Goal: Task Accomplishment & Management: Complete application form

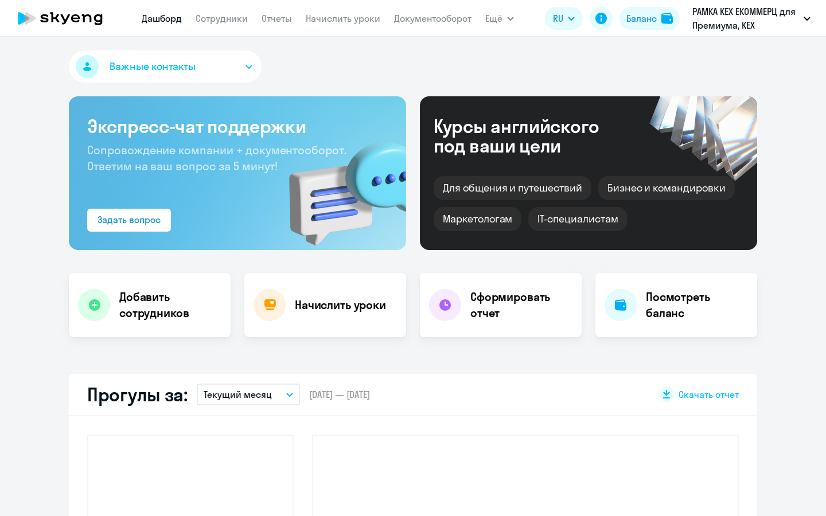
select select "30"
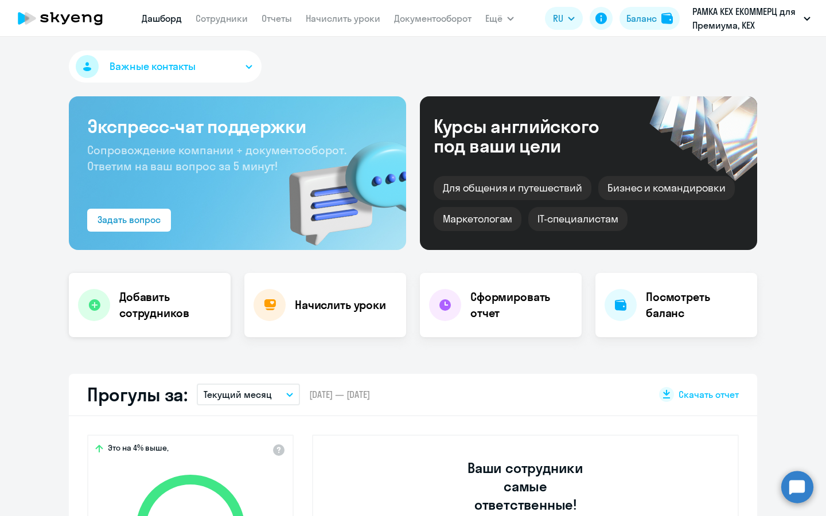
click at [161, 334] on div "Добавить сотрудников" at bounding box center [150, 305] width 162 height 64
select select "english_adult_not_native_speaker_premium"
select select "3"
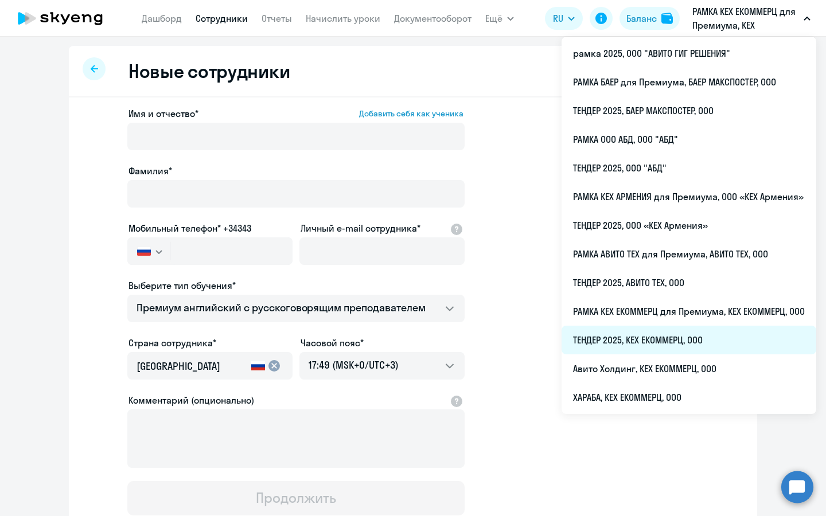
click at [606, 337] on li "ТЕНДЕР 2025, КЕХ ЕКОММЕРЦ, ООО" at bounding box center [689, 340] width 255 height 29
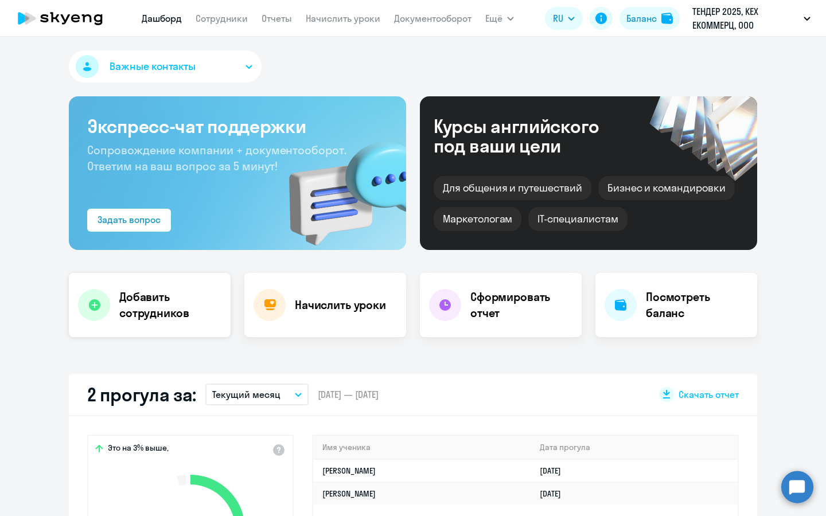
select select "30"
click at [192, 297] on h4 "Добавить сотрудников" at bounding box center [170, 305] width 102 height 32
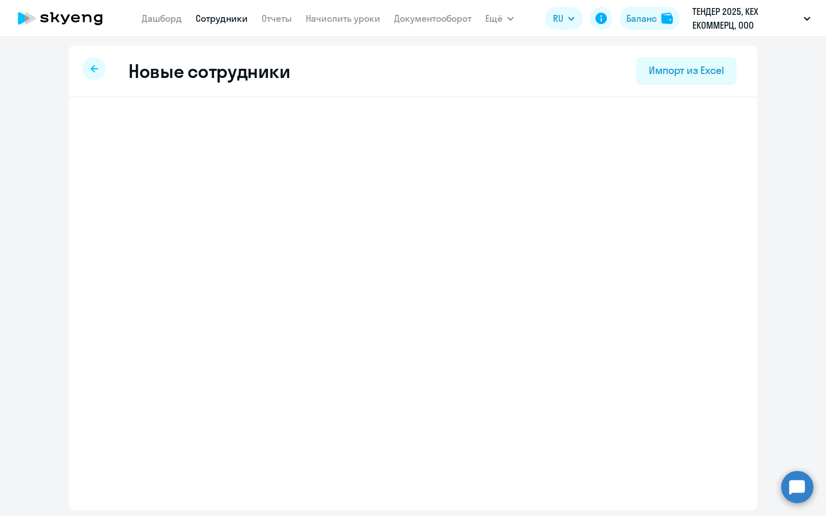
select select "english_adult_not_native_speaker"
select select "3"
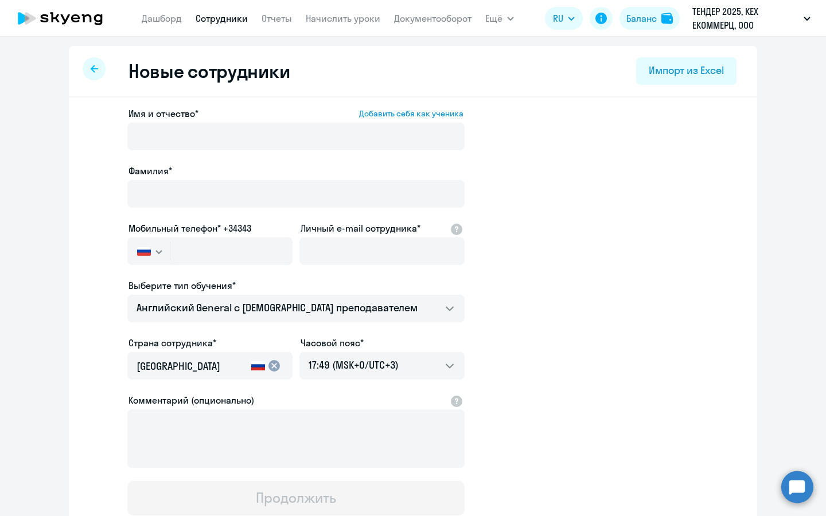
click at [253, 208] on div at bounding box center [295, 210] width 337 height 5
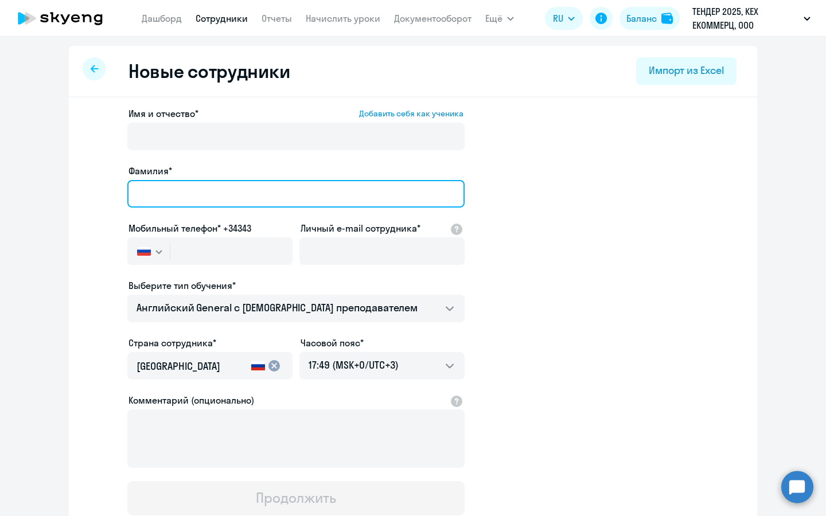
click at [256, 190] on input "Фамилия*" at bounding box center [295, 194] width 337 height 28
type input "[PERSON_NAME]"
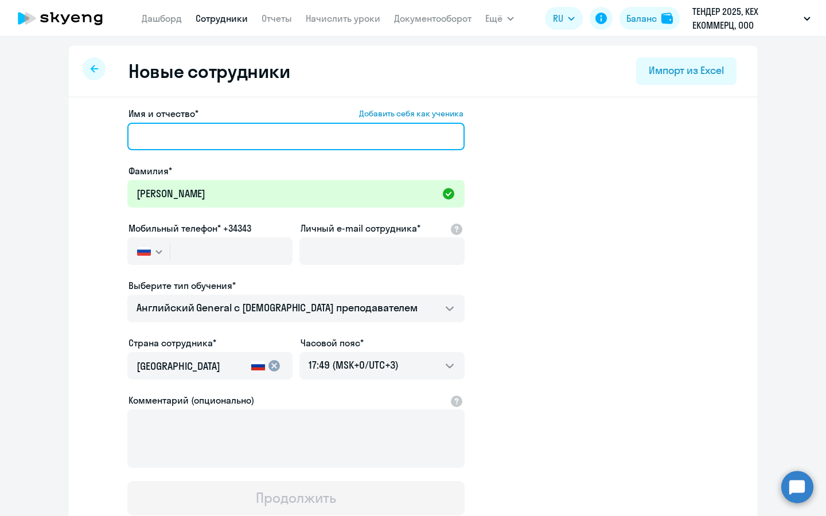
click at [264, 143] on input "Имя и отчество* Добавить себя как ученика" at bounding box center [295, 137] width 337 height 28
type input "[PERSON_NAME]"
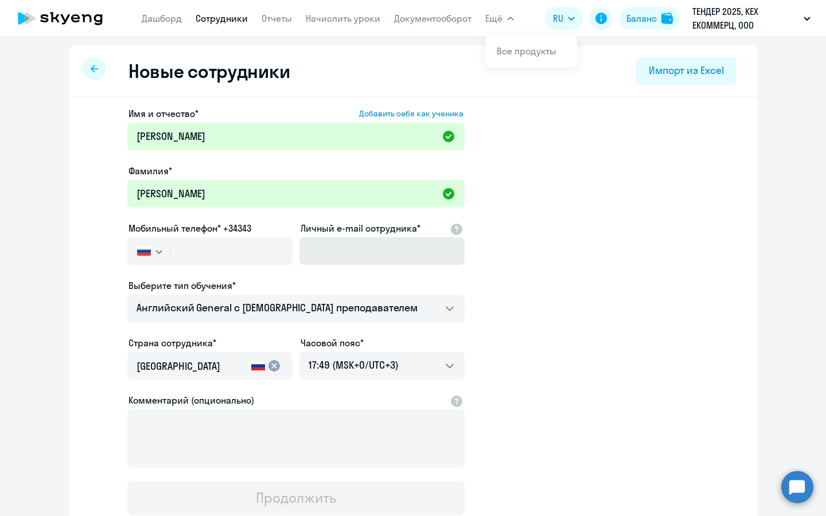
click at [380, 278] on ds-form-field "Личный e-mail сотрудника*" at bounding box center [381, 249] width 165 height 57
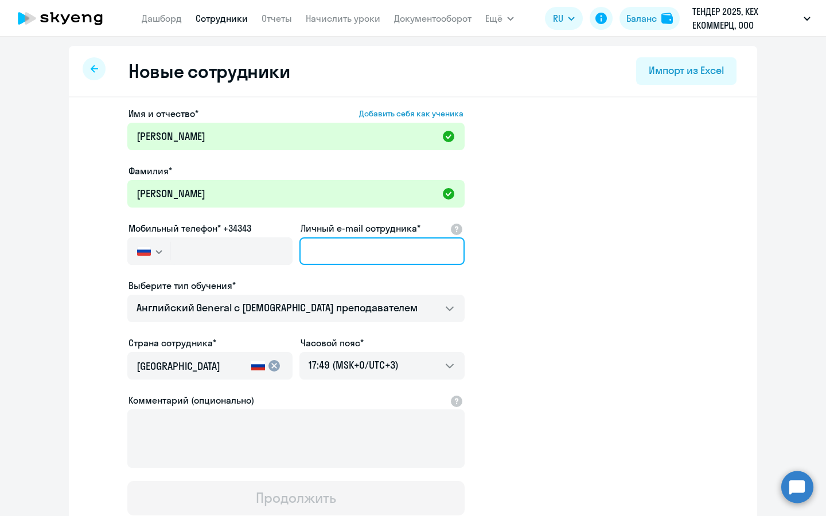
click at [391, 252] on input "Личный e-mail сотрудника*" at bounding box center [381, 251] width 165 height 28
paste input "[EMAIL_ADDRESS][DOMAIN_NAME]"
type input "[EMAIL_ADDRESS][DOMAIN_NAME]"
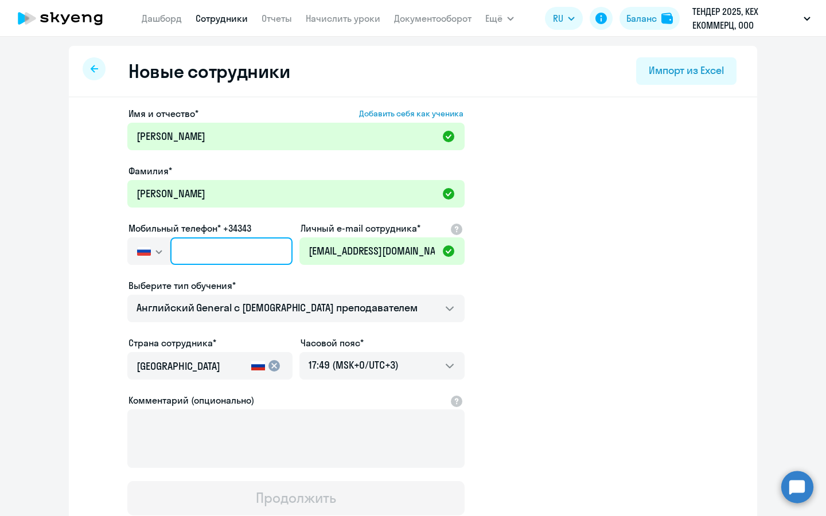
click at [225, 242] on input "text" at bounding box center [231, 251] width 122 height 28
paste input "[PHONE_NUMBER]"
type input "[PHONE_NUMBER]"
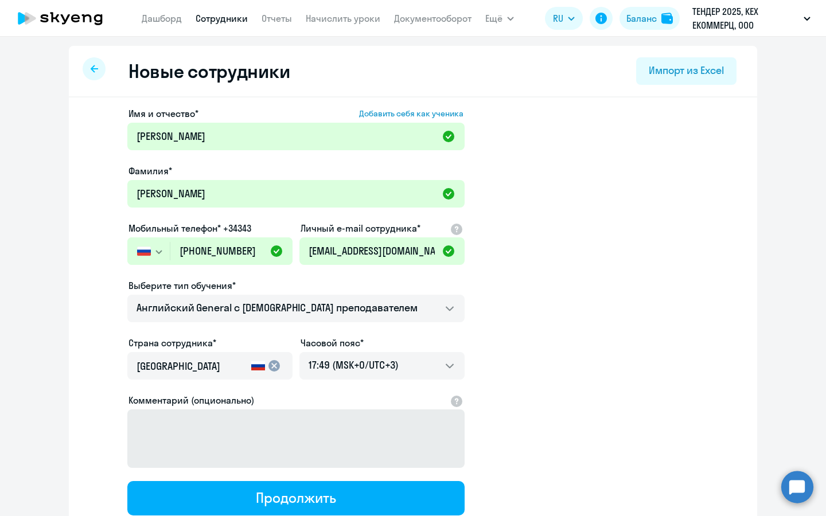
click at [373, 495] on button "Продолжить" at bounding box center [295, 498] width 337 height 34
select select "english_adult_not_native_speaker"
select select "3"
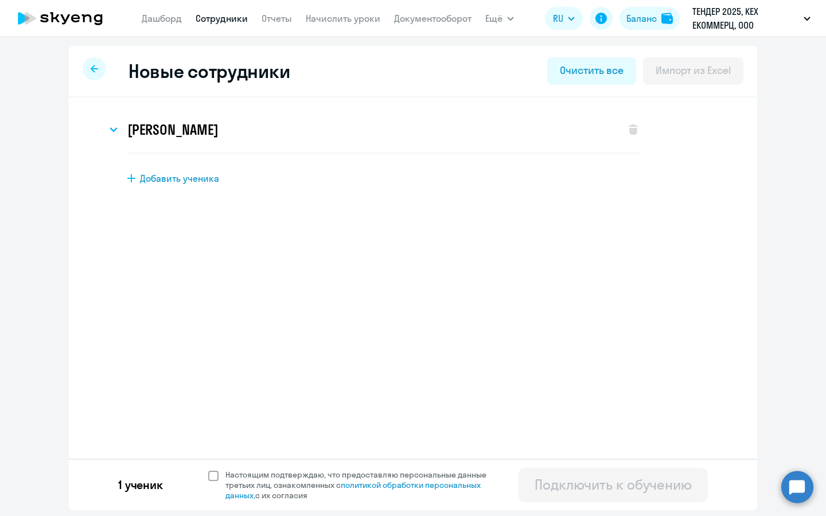
click at [333, 484] on span "Настоящим подтверждаю, что предоставляю персональные данные третьих лиц, ознако…" at bounding box center [362, 485] width 275 height 31
click at [208, 470] on input "Настоящим подтверждаю, что предоставляю персональные данные третьих лиц, ознако…" at bounding box center [208, 469] width 1 height 1
checkbox input "true"
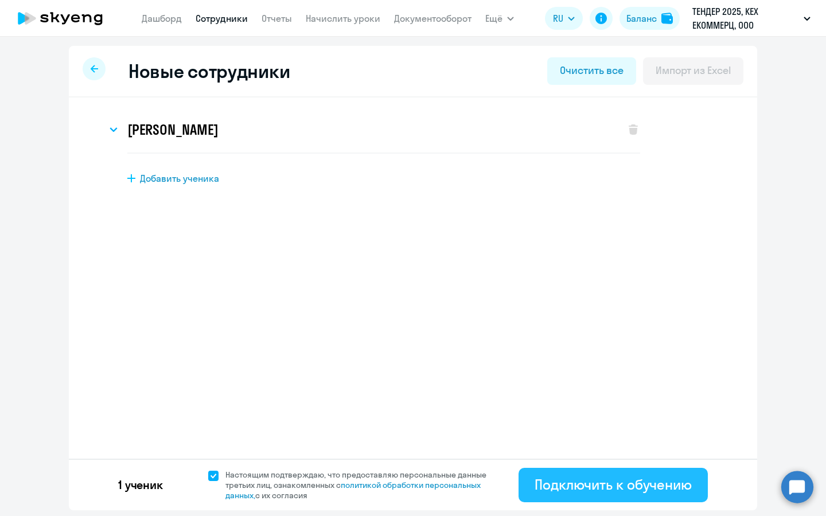
click at [623, 488] on div "Подключить к обучению" at bounding box center [613, 485] width 157 height 18
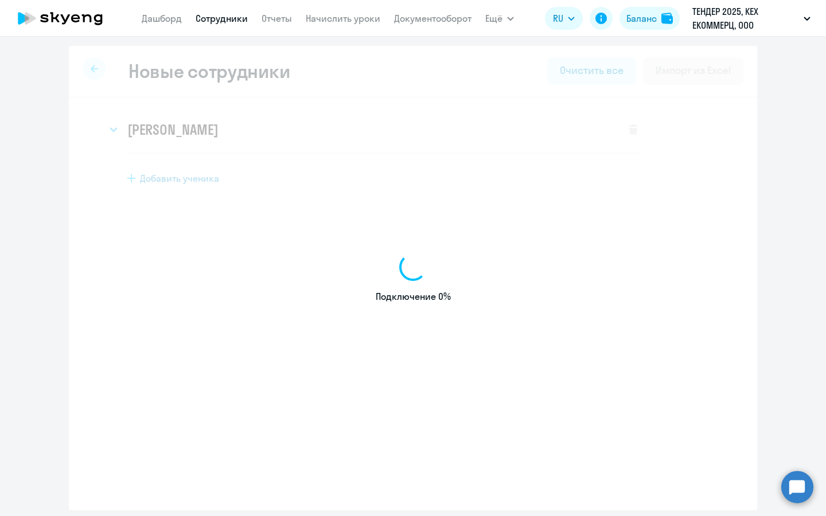
select select "english_adult_not_native_speaker"
select select "3"
